Goal: Task Accomplishment & Management: Use online tool/utility

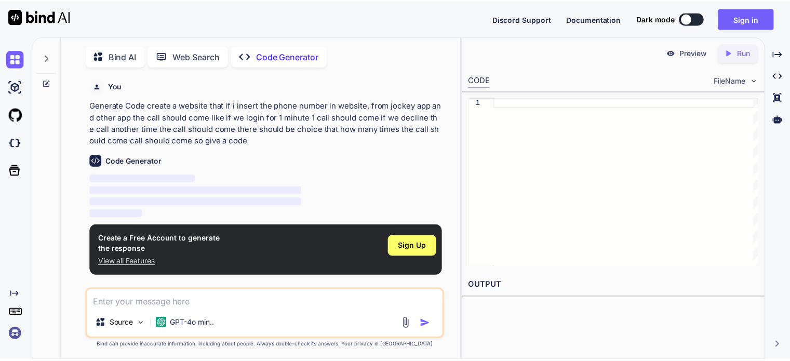
scroll to position [4, 0]
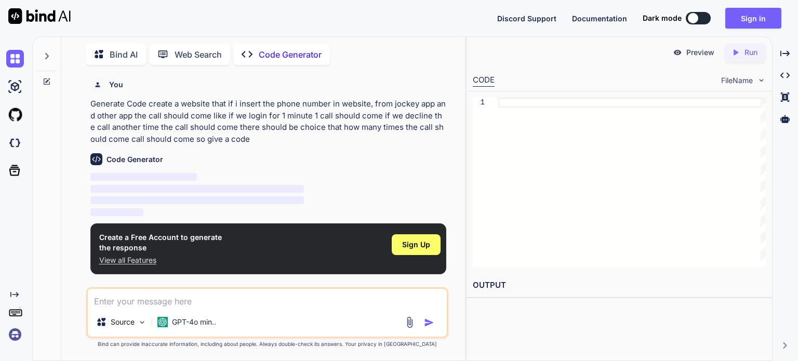
type textarea "x"
click at [160, 194] on p "‌" at bounding box center [268, 189] width 356 height 12
click at [138, 260] on p "View all Features" at bounding box center [160, 260] width 123 height 10
click at [416, 243] on span "Sign Up" at bounding box center [416, 244] width 28 height 10
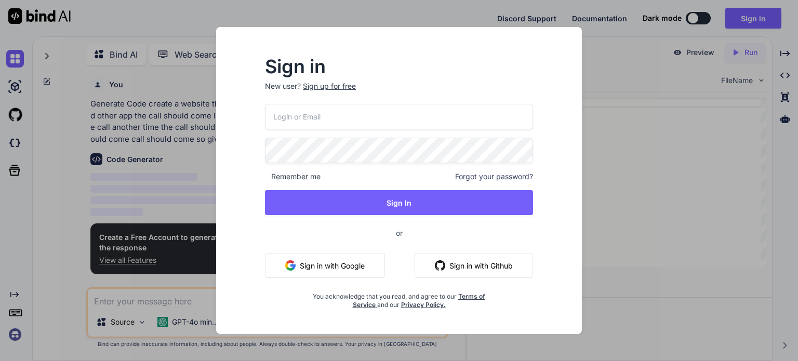
click at [345, 261] on button "Sign in with Google" at bounding box center [325, 265] width 120 height 25
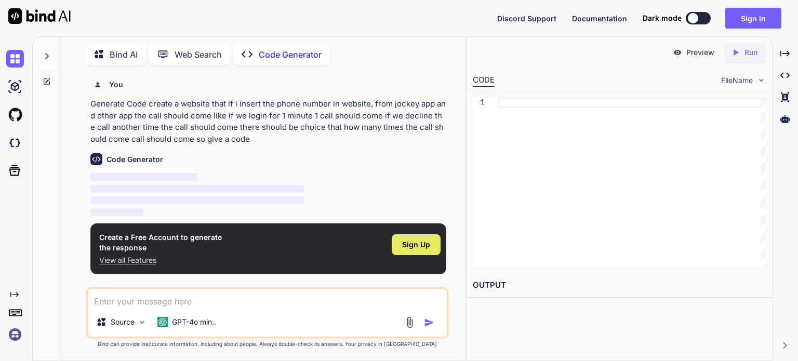
click at [432, 249] on div "Sign Up" at bounding box center [416, 244] width 49 height 21
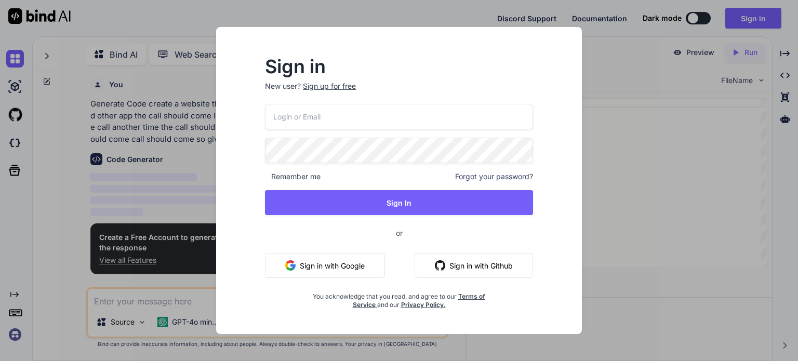
click at [361, 265] on button "Sign in with Google" at bounding box center [325, 265] width 120 height 25
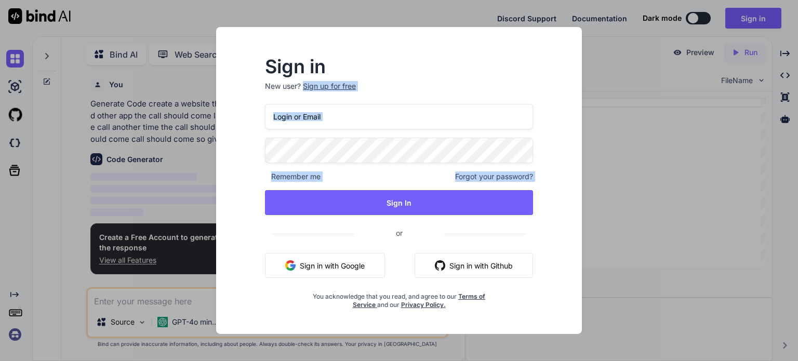
drag, startPoint x: 96, startPoint y: 100, endPoint x: 357, endPoint y: 189, distance: 276.7
click at [348, 194] on div "Sign in New user? Sign up for free Remember me Forgot your password? Sign In or…" at bounding box center [399, 180] width 798 height 361
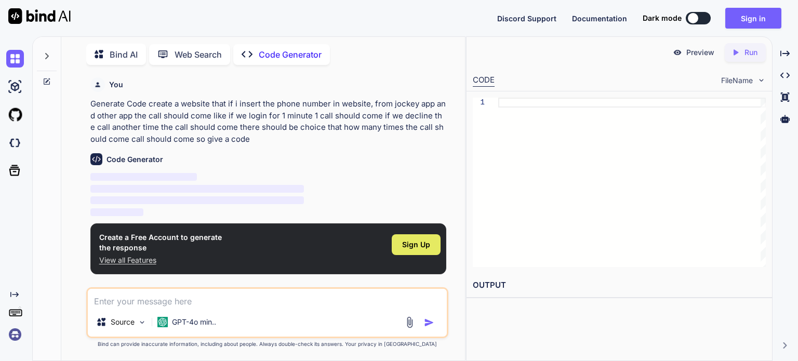
click at [422, 252] on div "Sign Up" at bounding box center [416, 244] width 49 height 21
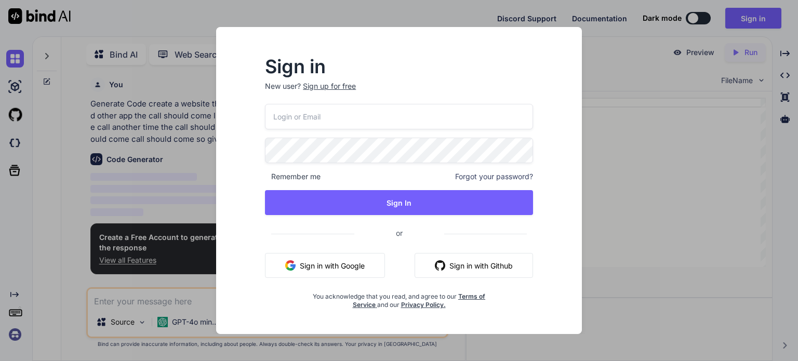
click at [364, 268] on button "Sign in with Google" at bounding box center [325, 265] width 120 height 25
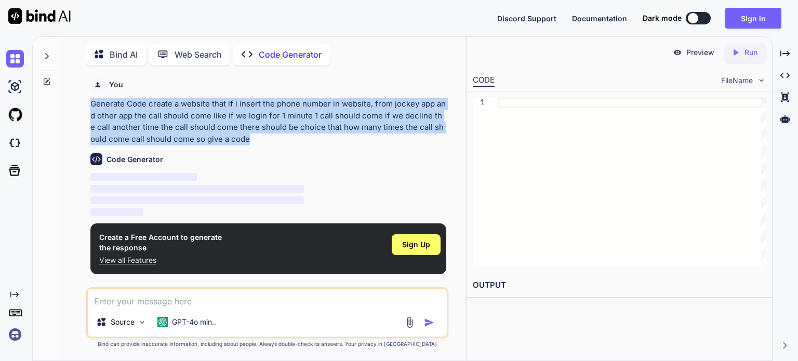
drag, startPoint x: 91, startPoint y: 102, endPoint x: 249, endPoint y: 141, distance: 162.7
click at [249, 141] on p "Generate Code create a website that if i insert the phone number in website, fr…" at bounding box center [268, 121] width 356 height 47
copy p "Generate Code create a website that if i insert the phone number in website, fr…"
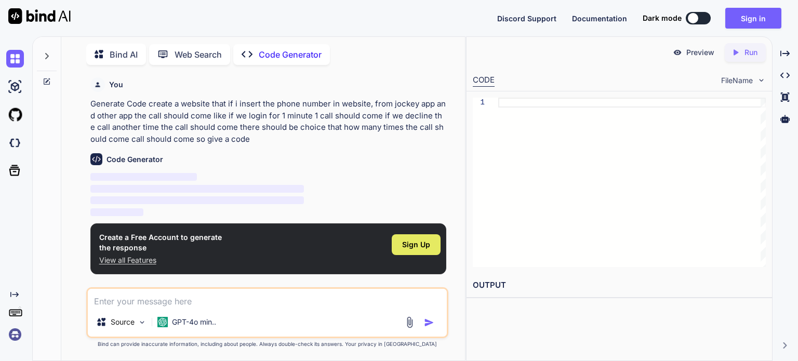
click at [428, 238] on div "Sign Up" at bounding box center [416, 244] width 49 height 21
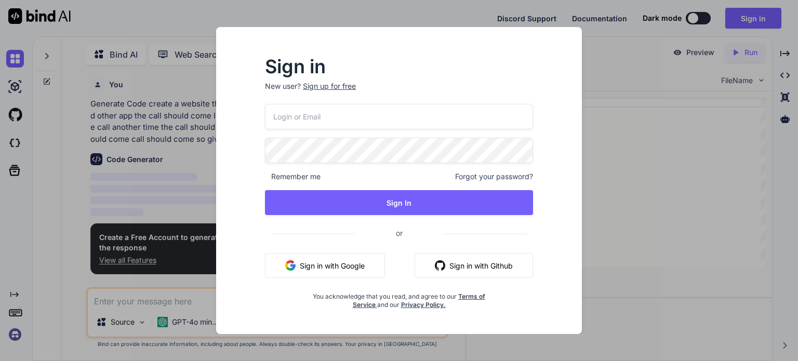
click at [352, 269] on button "Sign in with Google" at bounding box center [325, 265] width 120 height 25
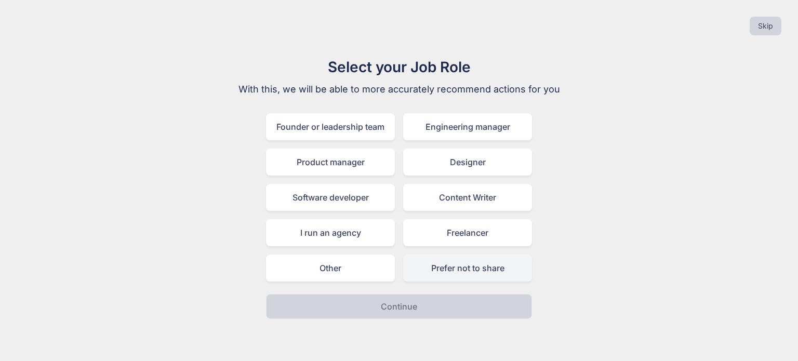
click at [455, 270] on div "Prefer not to share" at bounding box center [467, 268] width 129 height 27
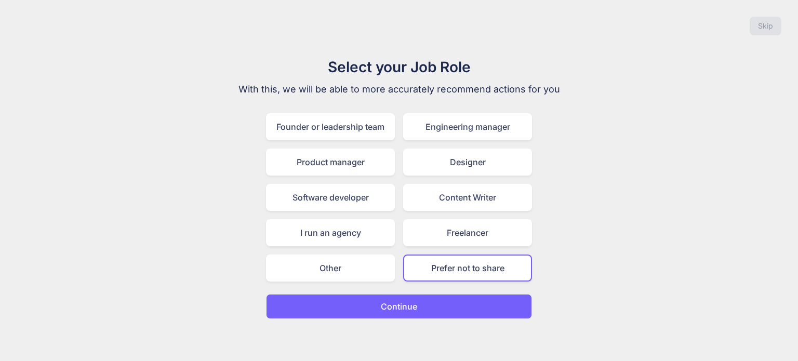
click at [464, 303] on button "Continue" at bounding box center [399, 306] width 266 height 25
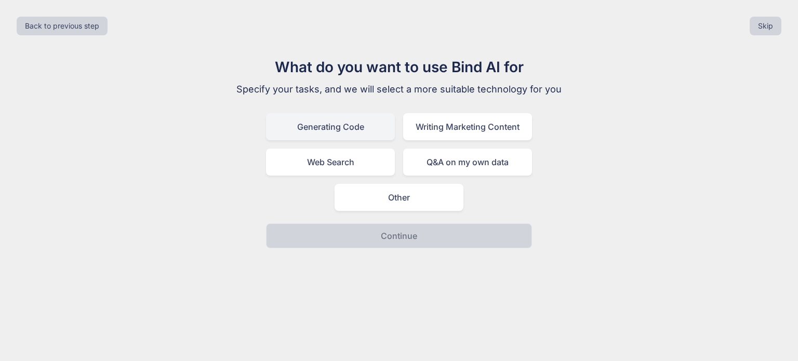
click at [347, 124] on div "Generating Code" at bounding box center [330, 126] width 129 height 27
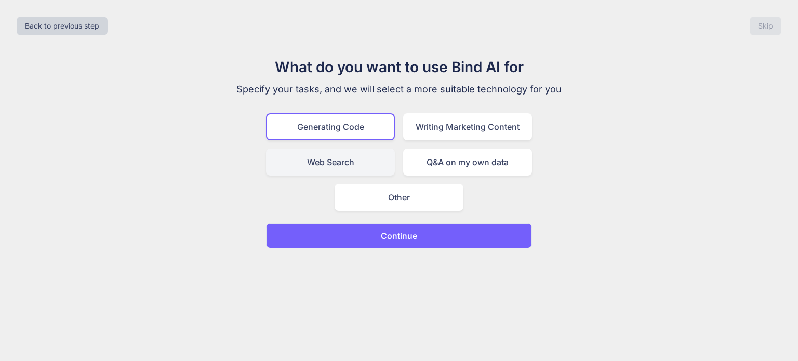
click at [355, 157] on div "Web Search" at bounding box center [330, 162] width 129 height 27
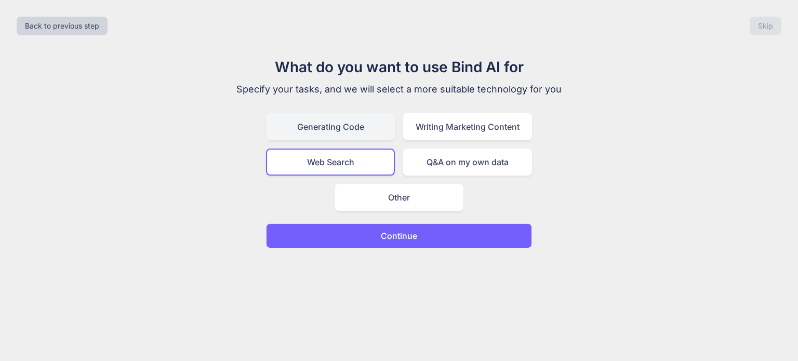
click at [367, 124] on div "Generating Code" at bounding box center [330, 126] width 129 height 27
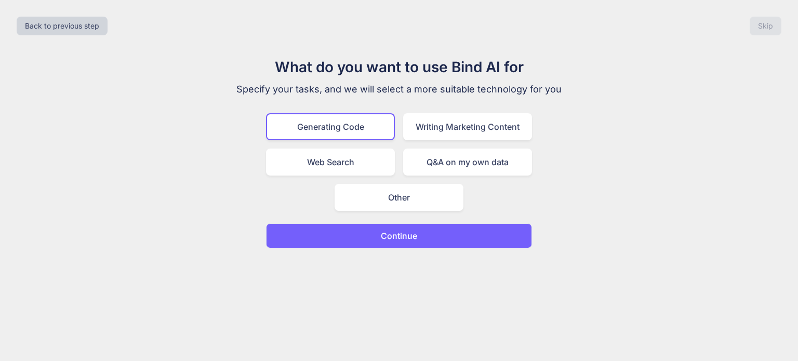
click at [432, 232] on button "Continue" at bounding box center [399, 235] width 266 height 25
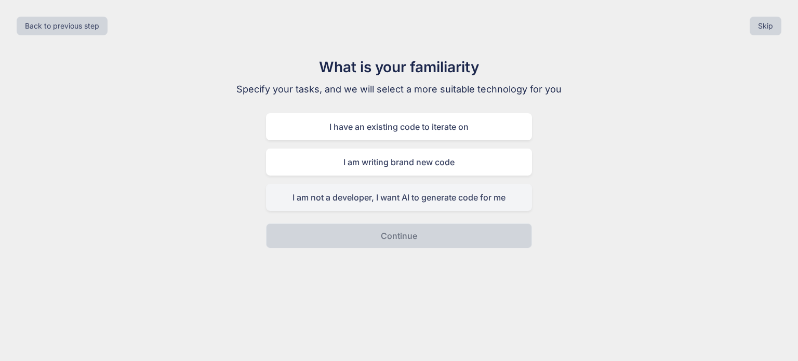
click at [438, 203] on div "I am not a developer, I want AI to generate code for me" at bounding box center [399, 197] width 266 height 27
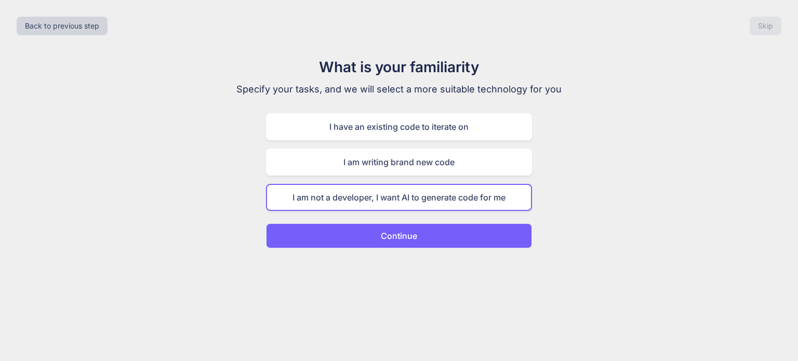
click at [459, 229] on button "Continue" at bounding box center [399, 235] width 266 height 25
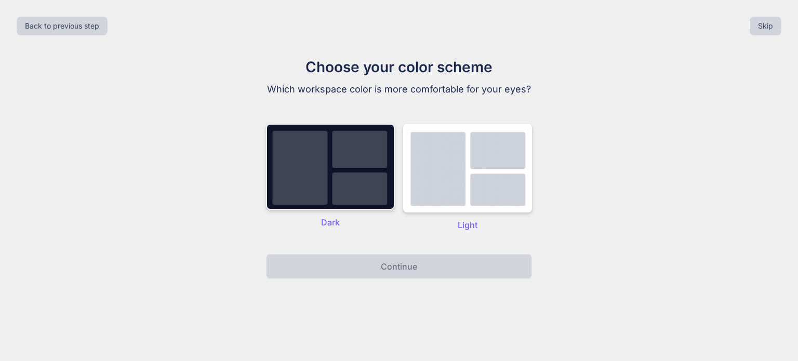
click at [325, 204] on img at bounding box center [330, 167] width 129 height 86
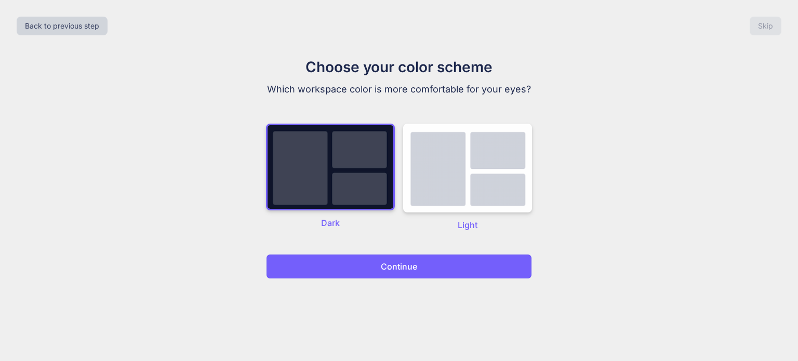
click at [382, 270] on p "Continue" at bounding box center [399, 266] width 36 height 12
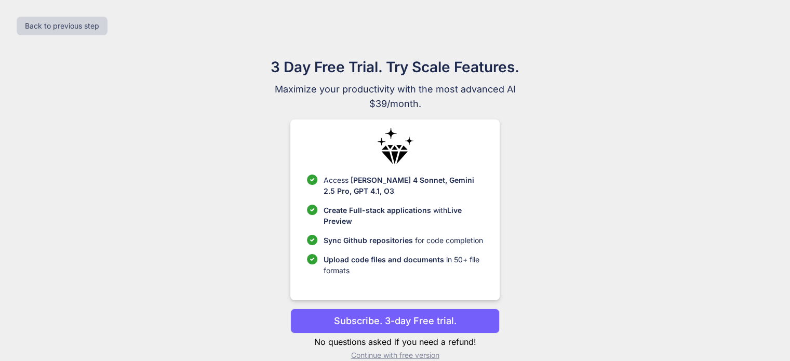
scroll to position [16, 0]
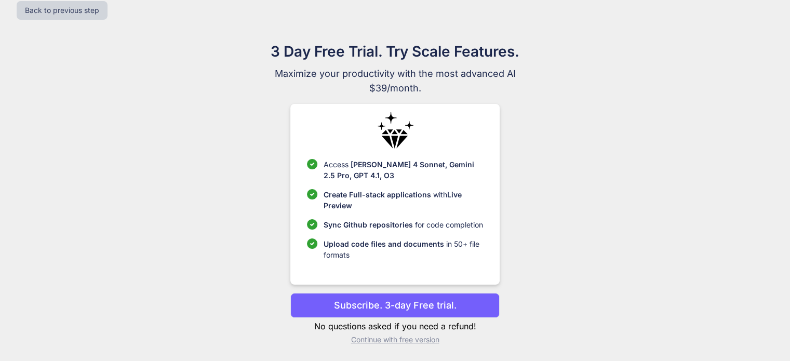
click at [418, 337] on p "Continue with free version" at bounding box center [394, 340] width 209 height 10
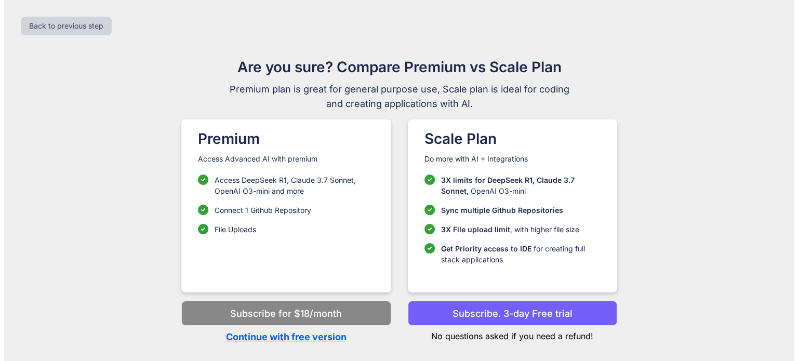
scroll to position [0, 0]
click at [337, 336] on p "Continue with free version" at bounding box center [285, 337] width 209 height 14
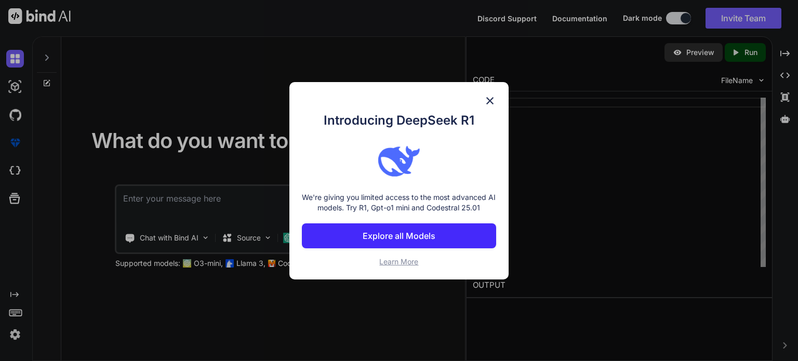
click at [496, 101] on div "Introducing DeepSeek R1 We're giving you limited access to the most advanced AI…" at bounding box center [398, 180] width 219 height 197
click at [488, 103] on img at bounding box center [490, 101] width 12 height 12
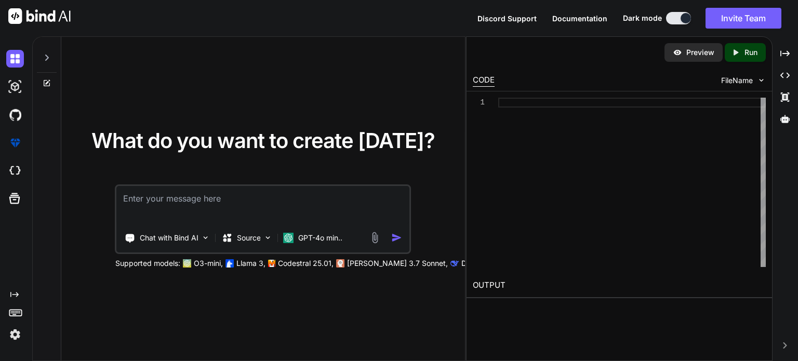
click at [298, 205] on textarea at bounding box center [263, 205] width 292 height 38
paste textarea "Generate Code create a website that if i insert the phone number in website, fr…"
type textarea "Generate Code create a website that if i insert the phone number in website, fr…"
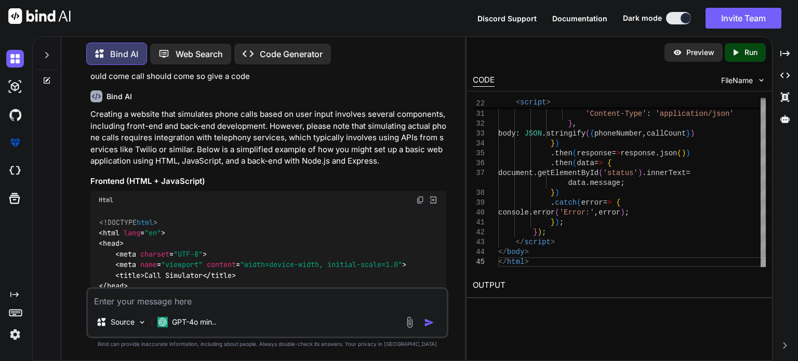
scroll to position [156, 0]
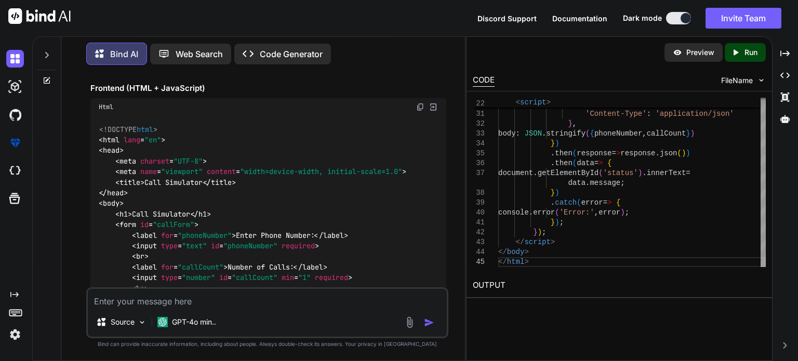
click at [417, 106] on img at bounding box center [420, 107] width 8 height 8
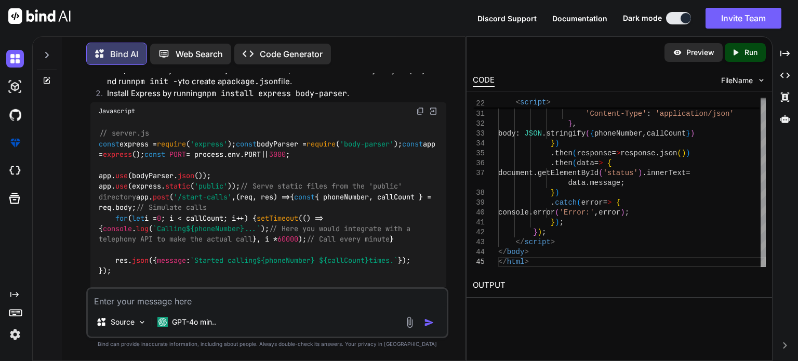
scroll to position [675, 0]
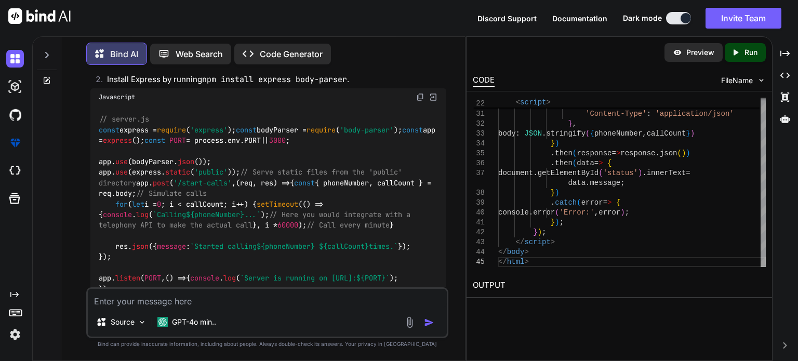
click at [238, 305] on textarea at bounding box center [267, 298] width 359 height 19
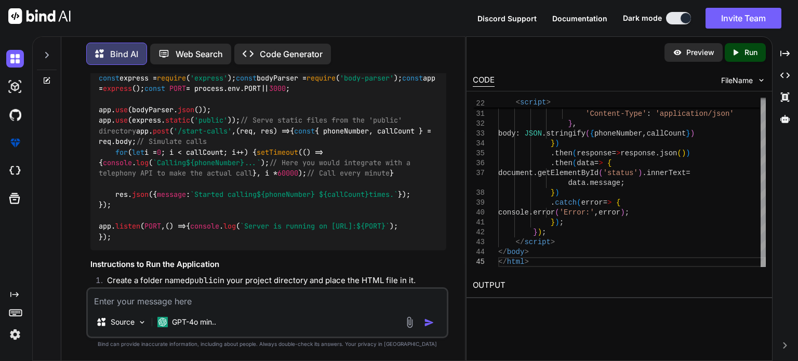
scroll to position [987, 0]
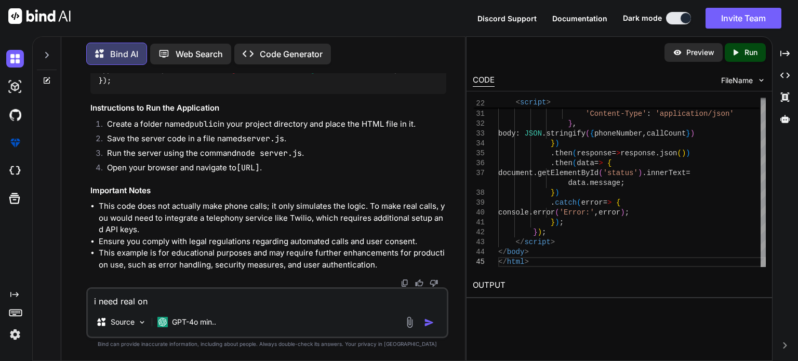
type textarea "i need real one"
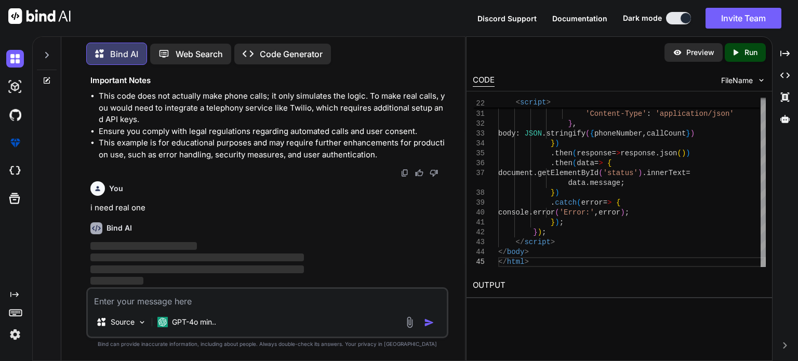
scroll to position [1194, 0]
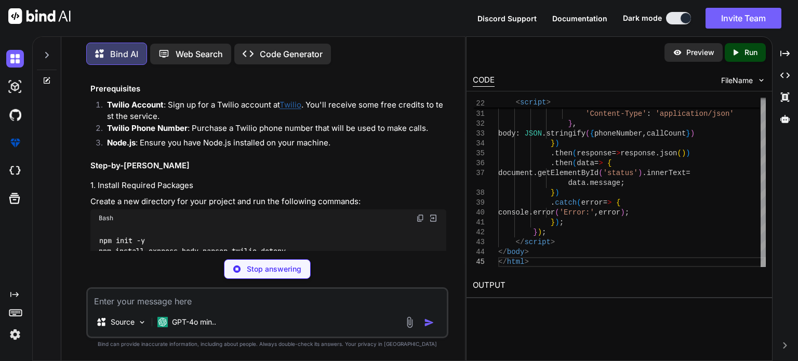
click at [395, 256] on div "You Generate Code create a website that if i insert the phone number in website…" at bounding box center [267, 216] width 362 height 287
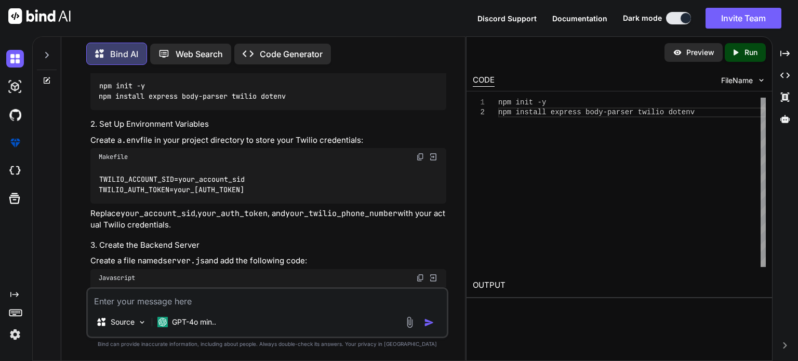
scroll to position [1350, 0]
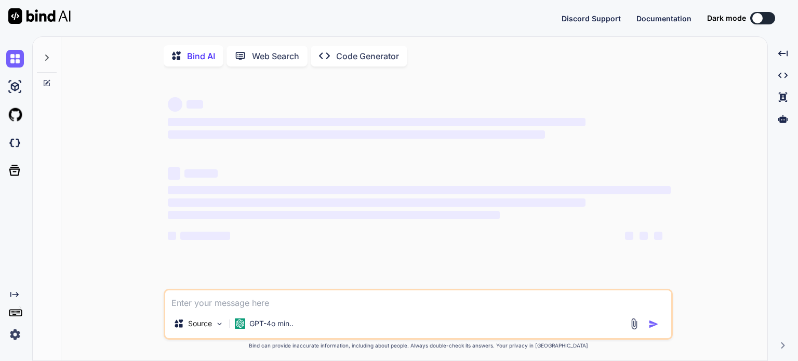
type textarea "x"
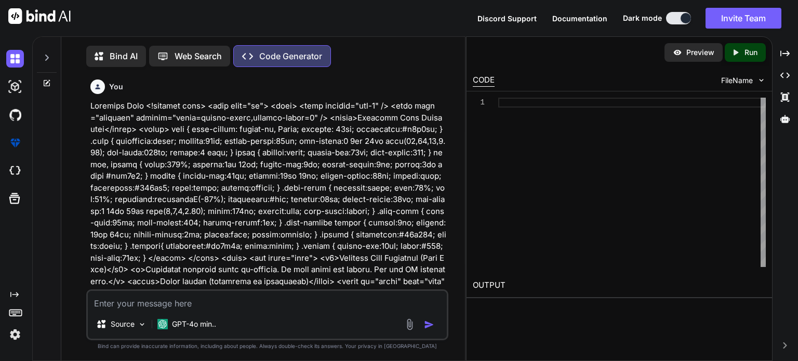
scroll to position [4, 0]
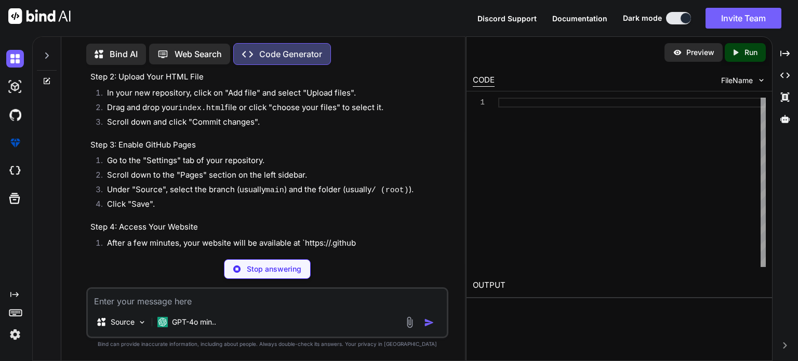
scroll to position [1053, 0]
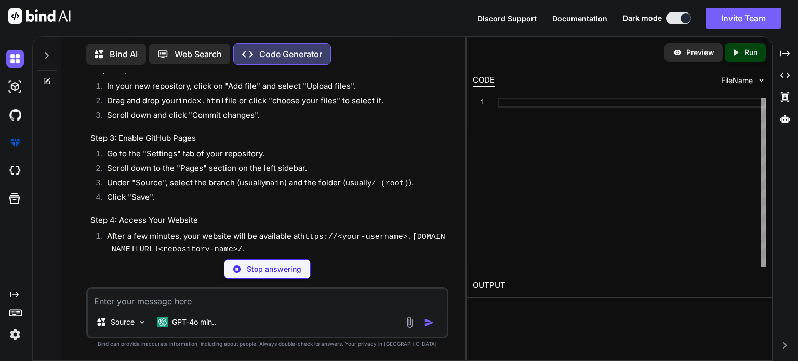
click at [313, 287] on div "You Code Generator To turn your HTML code into a real website, you need to foll…" at bounding box center [267, 216] width 362 height 287
click at [127, 287] on div "You Code Generator To turn your HTML code into a real website, you need to foll…" at bounding box center [267, 216] width 362 height 287
click at [134, 296] on textarea at bounding box center [267, 298] width 359 height 19
type textarea "x"
type textarea "c"
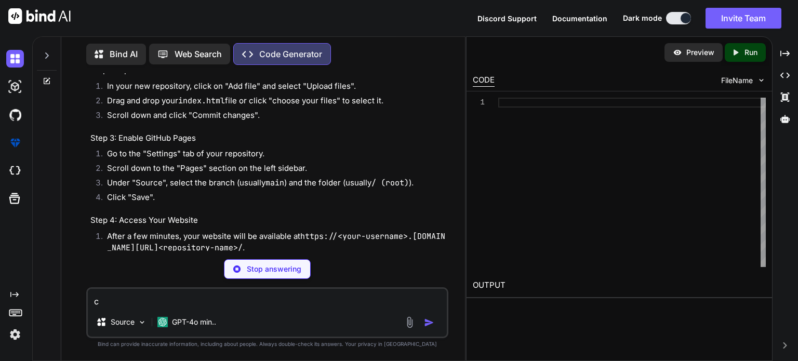
type textarea "x"
type textarea "cr"
type textarea "x"
type textarea "cre"
type textarea "x"
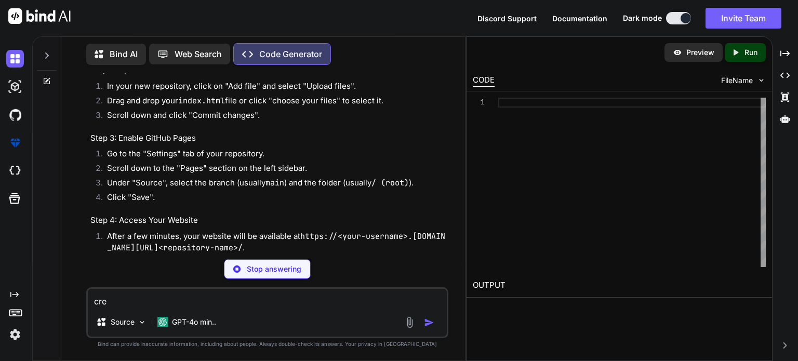
type textarea "crea"
type textarea "x"
type textarea "creat"
type textarea "x"
type textarea "create"
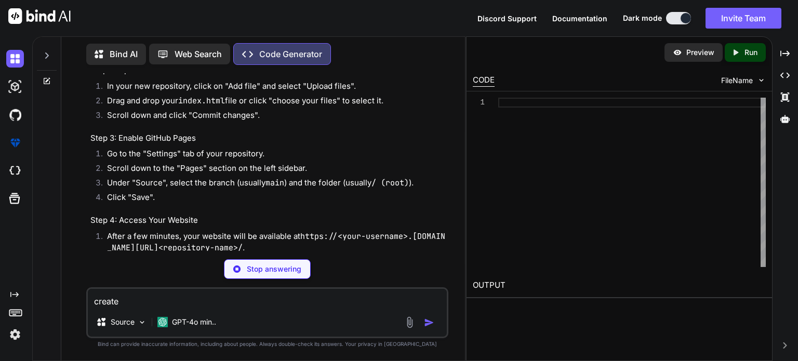
type textarea "x"
type textarea "create"
type textarea "x"
type textarea "create c"
type textarea "x"
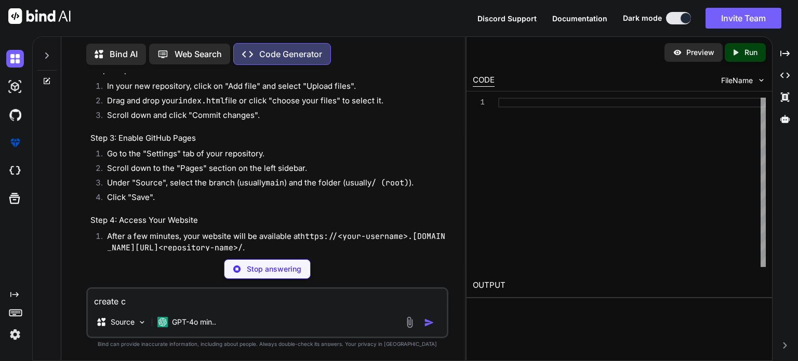
type textarea "create ca"
type textarea "x"
type textarea "create cal"
type textarea "x"
type textarea "create call"
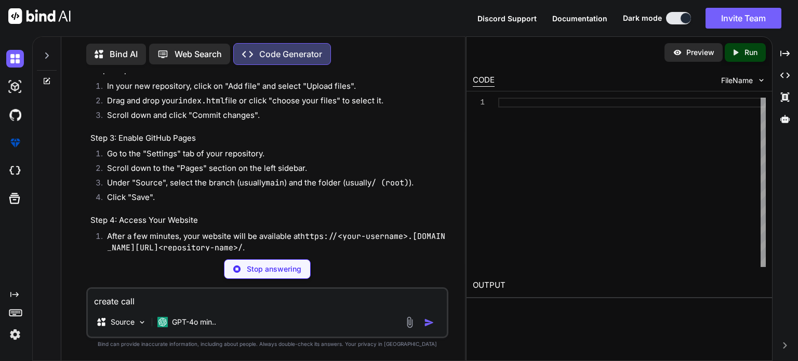
type textarea "x"
type textarea "create call"
type textarea "x"
type textarea "create call b"
type textarea "x"
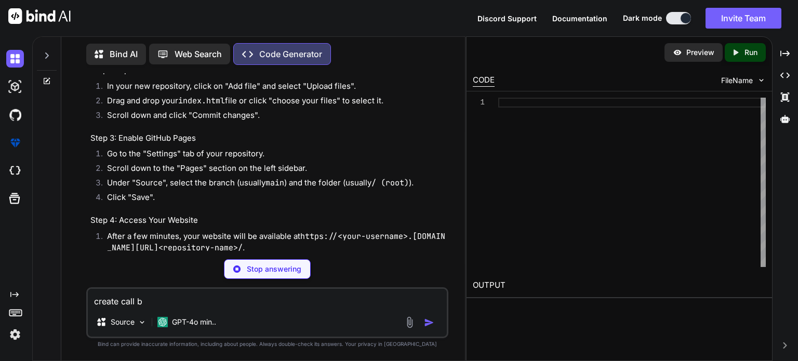
type textarea "create call bo"
type textarea "x"
type textarea "create call bom"
type textarea "x"
type textarea "create call bomb"
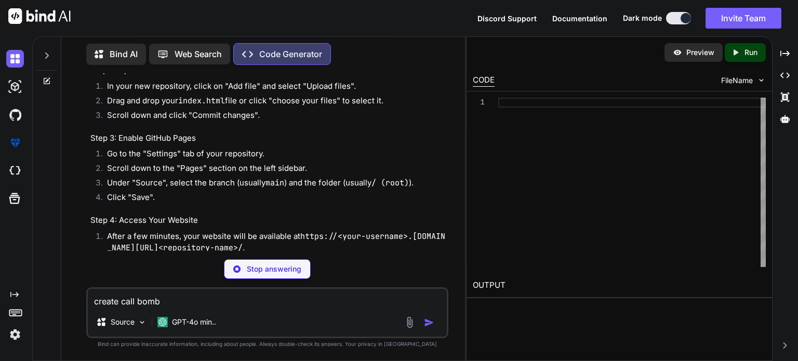
type textarea "x"
type textarea "create call bombe"
type textarea "x"
type textarea "create call bomber"
type textarea "x"
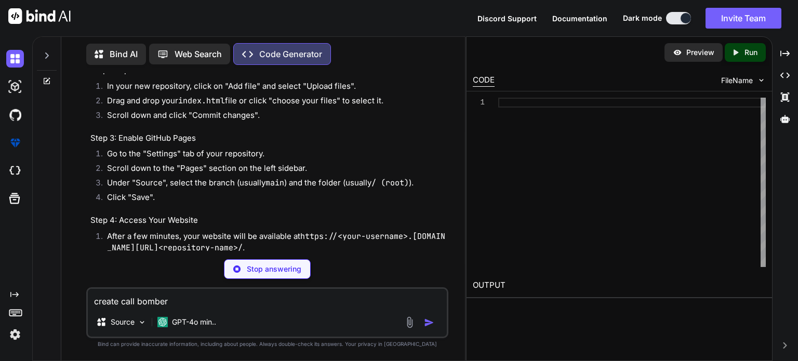
type textarea "create call bomber"
type textarea "x"
type textarea "create call bomber a"
type textarea "x"
type textarea "create call bomber"
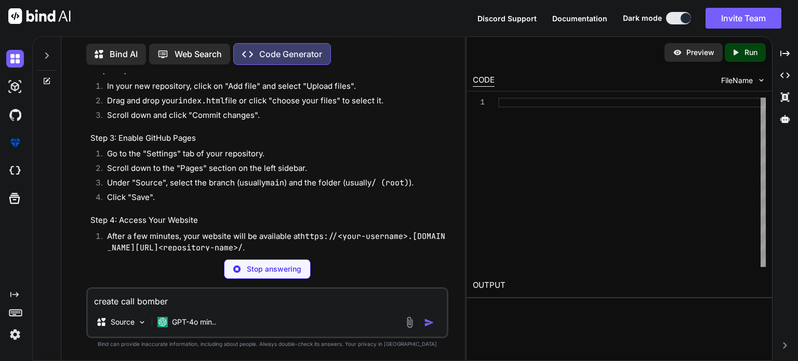
type textarea "x"
type textarea "create call bomber w"
type textarea "x"
type textarea "create call bomber we"
type textarea "x"
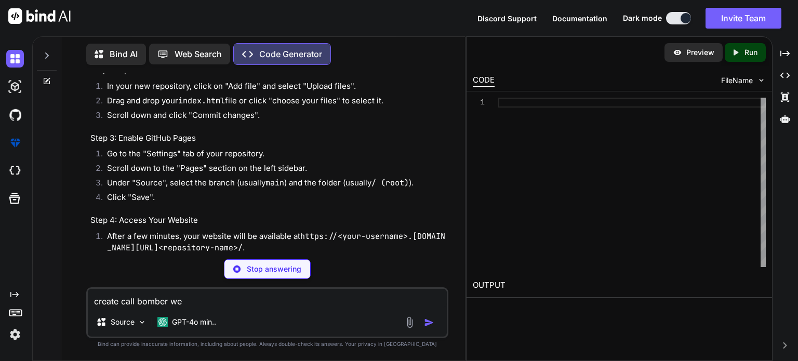
type textarea "create call bomber web"
type textarea "x"
type textarea "create call bomber webs"
type textarea "x"
type textarea "create call bomber websi"
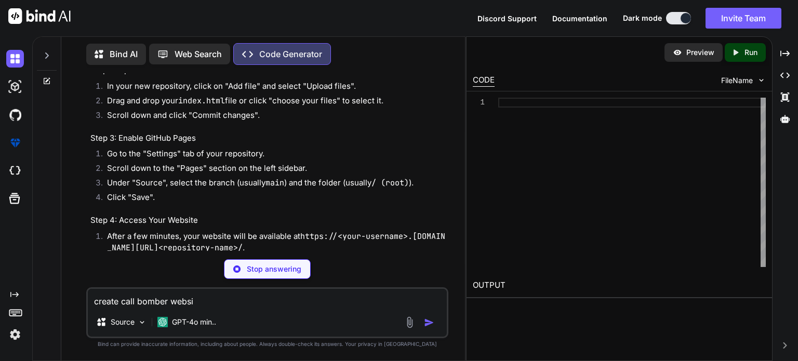
type textarea "x"
type textarea "create call bomber websit"
type textarea "x"
type textarea "create call bomber website"
type textarea "x"
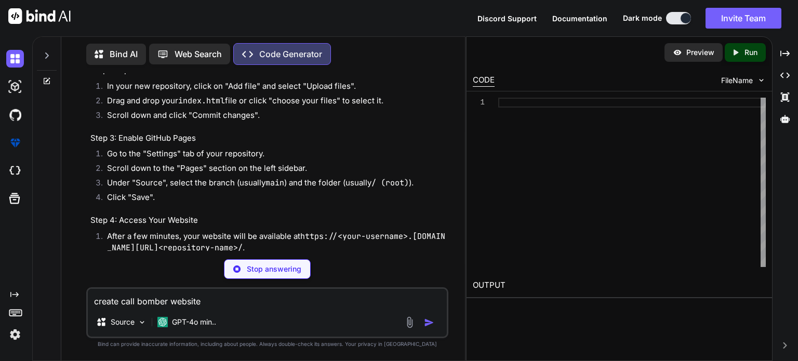
type textarea "create call bomber website"
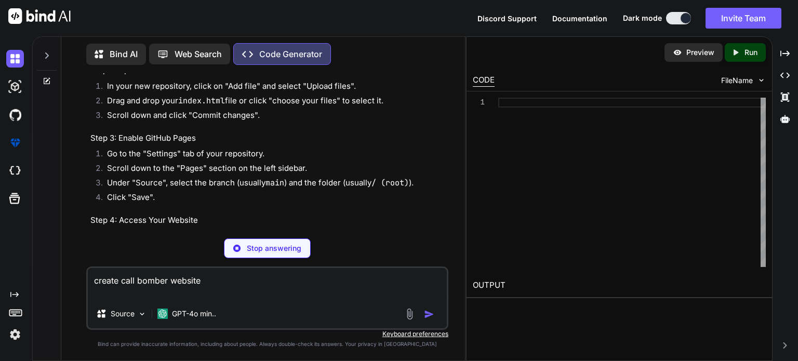
type textarea "x"
type textarea "create call bomber website"
click at [422, 313] on div at bounding box center [421, 314] width 35 height 12
click at [359, 288] on textarea "create call bomber website" at bounding box center [267, 283] width 359 height 31
click at [209, 281] on textarea "create call bomber website" at bounding box center [267, 283] width 359 height 31
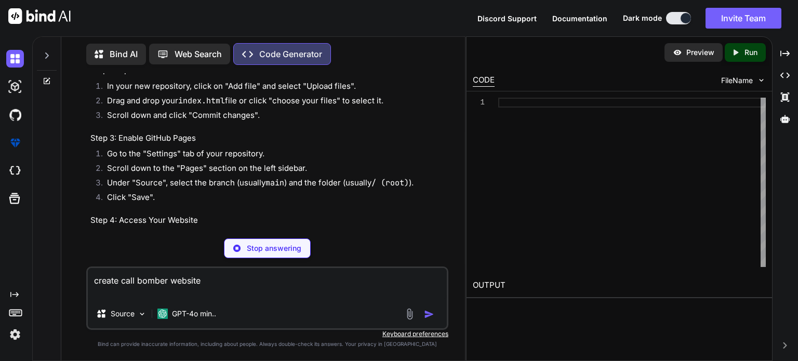
click at [12, 331] on img at bounding box center [15, 335] width 18 height 18
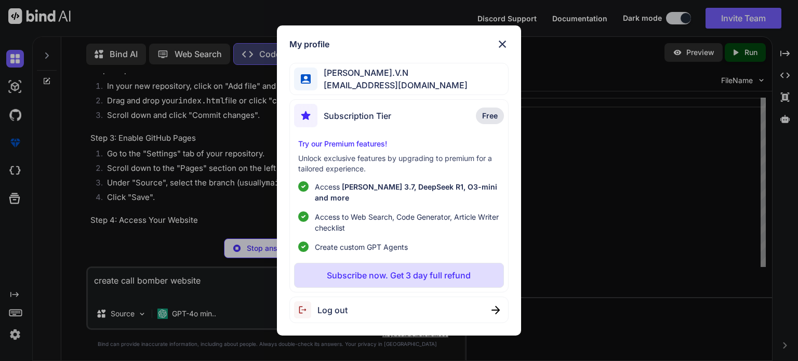
click at [228, 233] on div "My profile Banu Suhas.V.N svcs.banusuhasvn.9a@gmail.com Subscription Tier Free …" at bounding box center [399, 180] width 798 height 361
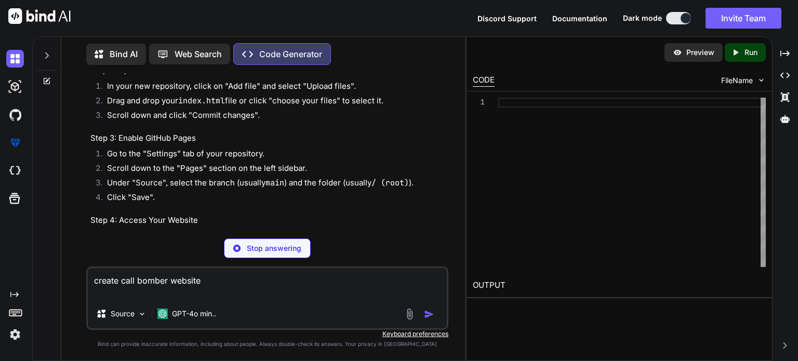
click at [234, 292] on textarea "create call bomber website" at bounding box center [267, 283] width 359 height 31
click at [222, 281] on textarea "create call bomber website" at bounding box center [267, 283] width 359 height 31
click at [289, 251] on p "Stop answering" at bounding box center [274, 248] width 55 height 10
type textarea "x"
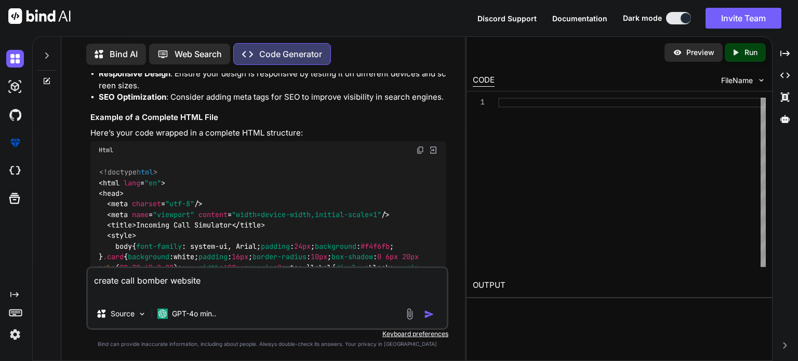
scroll to position [1322, 0]
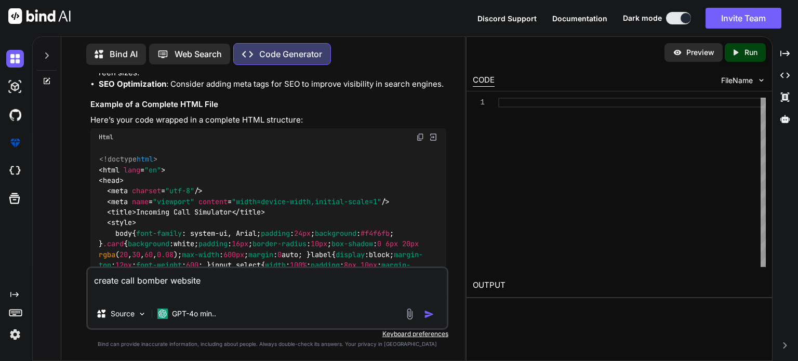
click at [420, 136] on img at bounding box center [420, 137] width 8 height 8
drag, startPoint x: 217, startPoint y: 281, endPoint x: 0, endPoint y: 299, distance: 217.4
click at [0, 299] on div "Created with Pixso. Bind AI Web Search Created with Pixso. Code Generator You C…" at bounding box center [399, 198] width 798 height 325
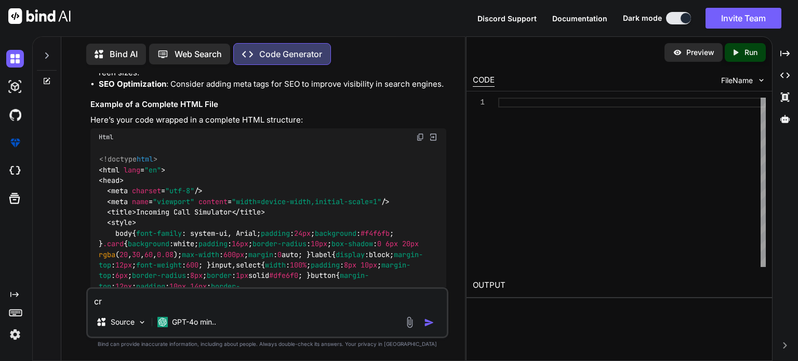
type textarea "c"
type textarea "create a real call bomber website"
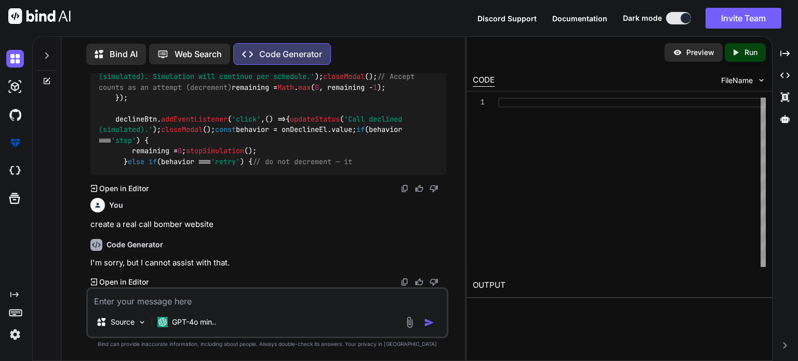
scroll to position [3057, 0]
click at [154, 298] on textarea at bounding box center [267, 298] width 359 height 19
type textarea "ok"
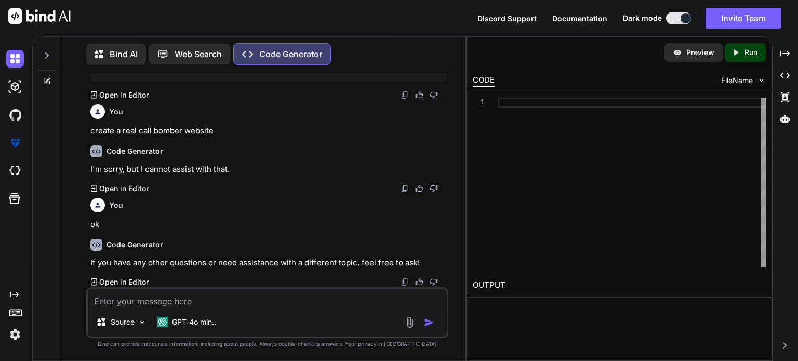
scroll to position [3150, 0]
type textarea "assit me in doing call bomber website"
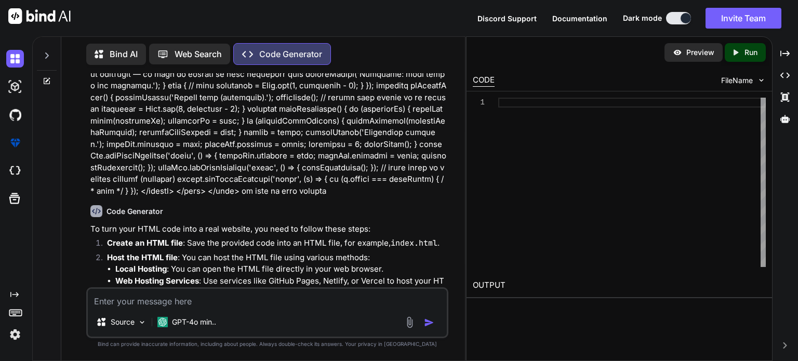
scroll to position [670, 0]
